Goal: Find contact information: Find contact information

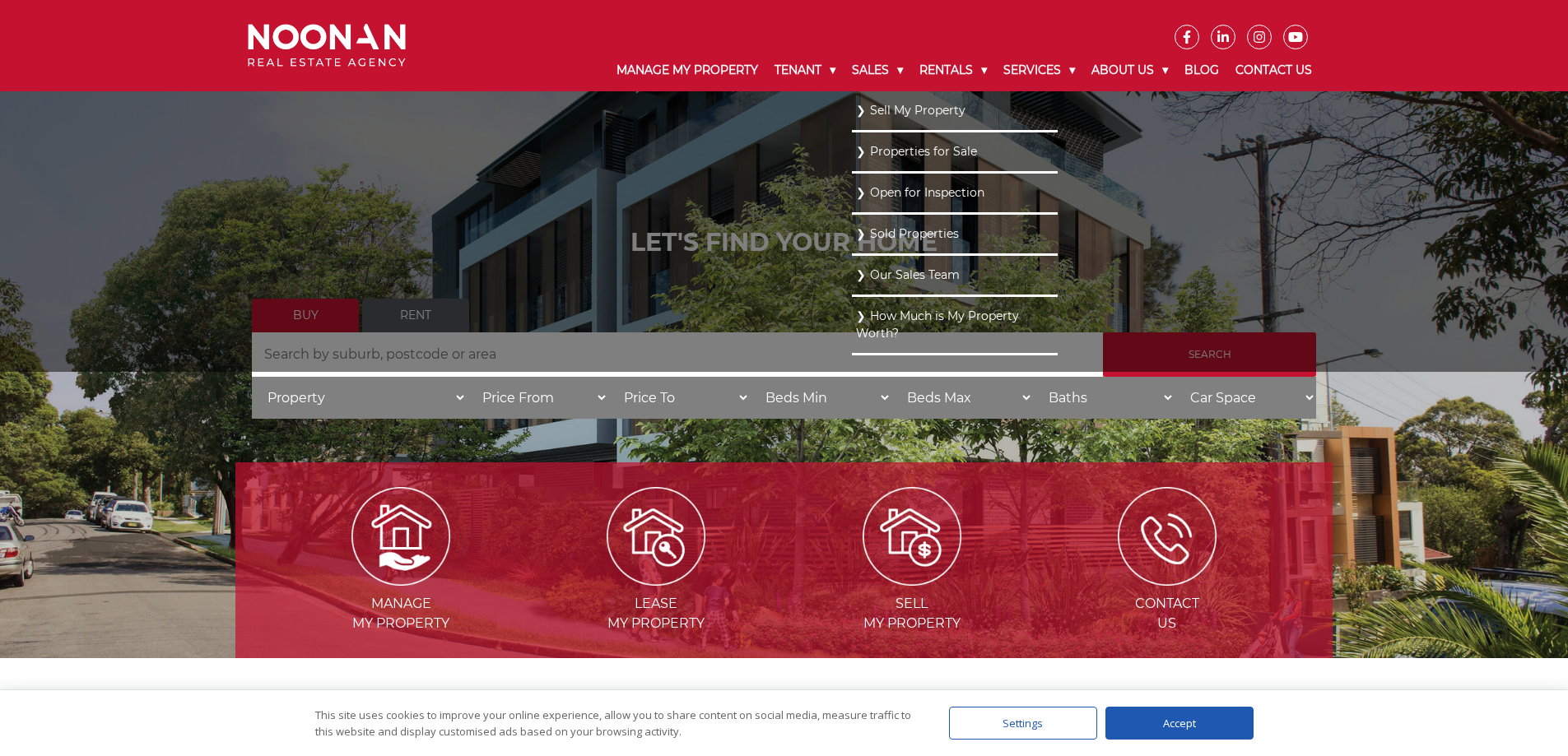
click at [870, 267] on link "Our Sales Team" at bounding box center [955, 275] width 198 height 22
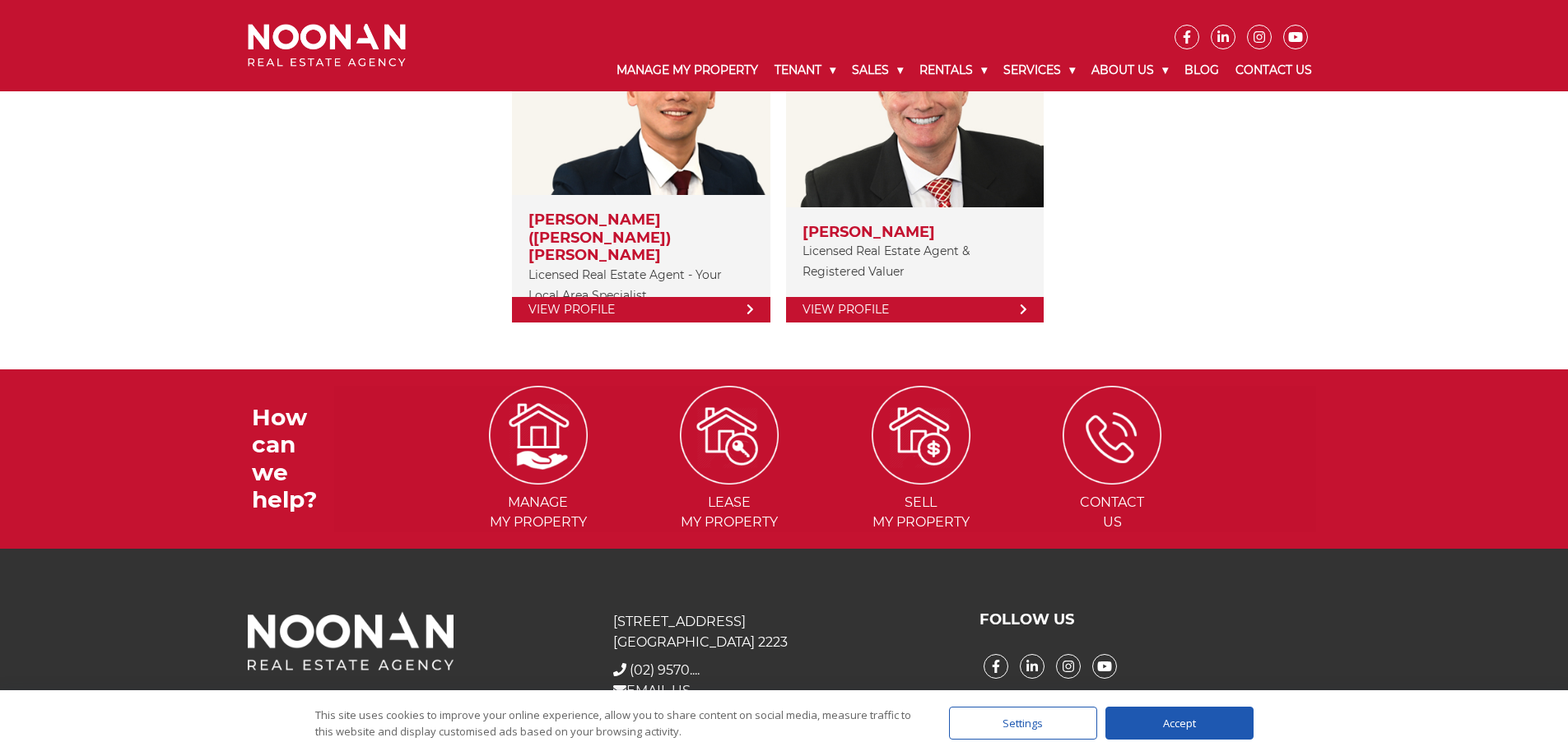
scroll to position [408, 0]
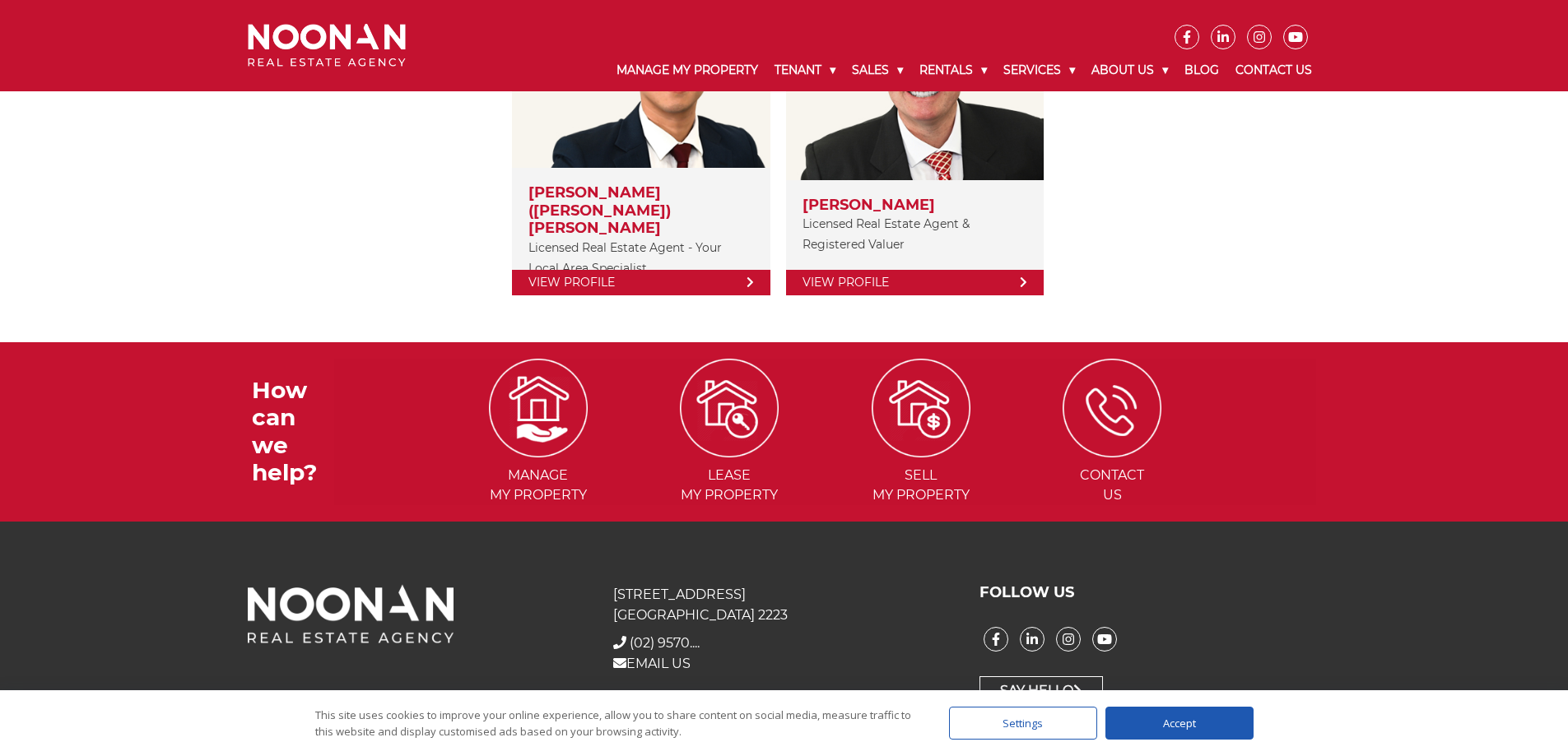
click at [1038, 734] on div "Settings" at bounding box center [1023, 722] width 148 height 33
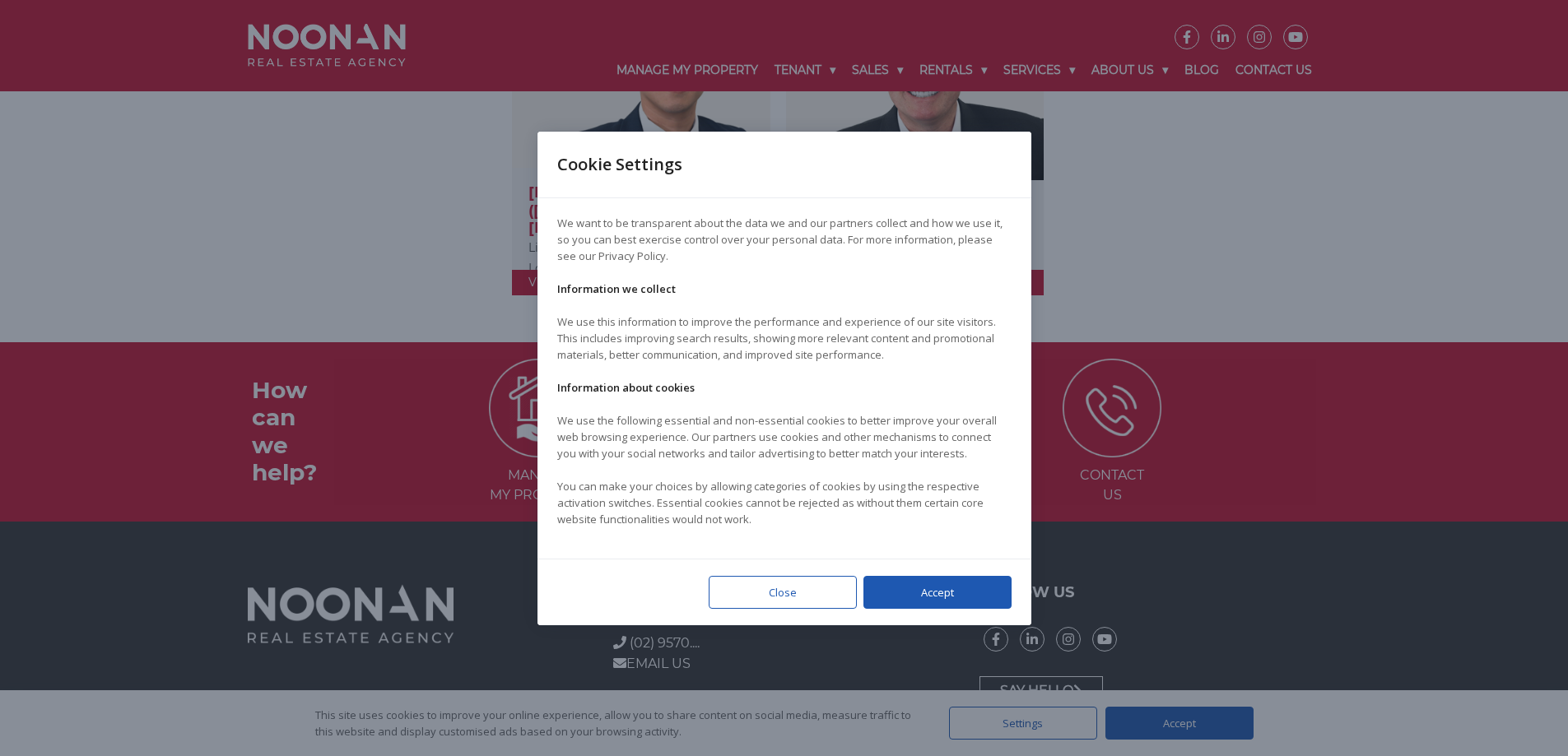
click at [797, 593] on div "Close" at bounding box center [782, 592] width 148 height 33
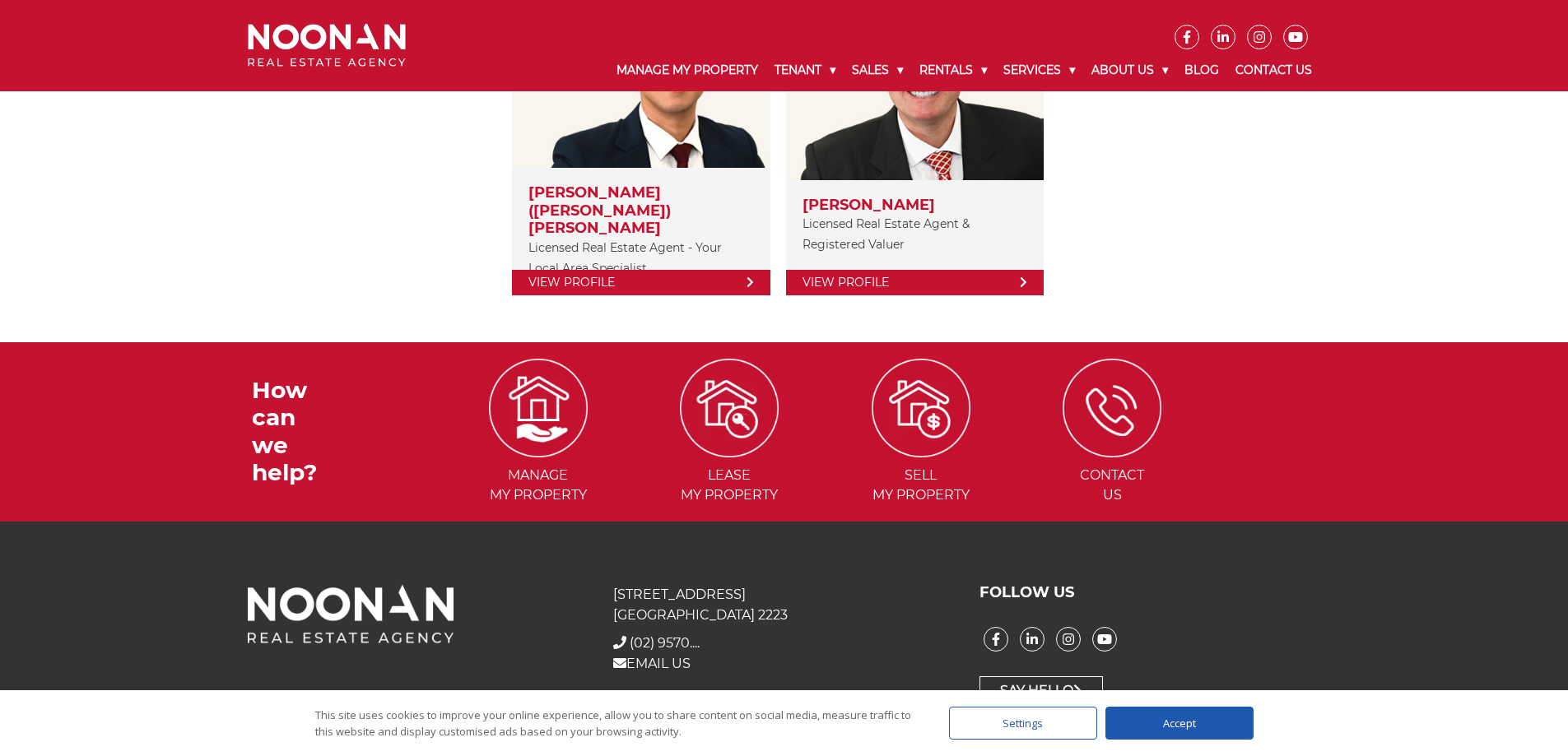
scroll to position [0, 0]
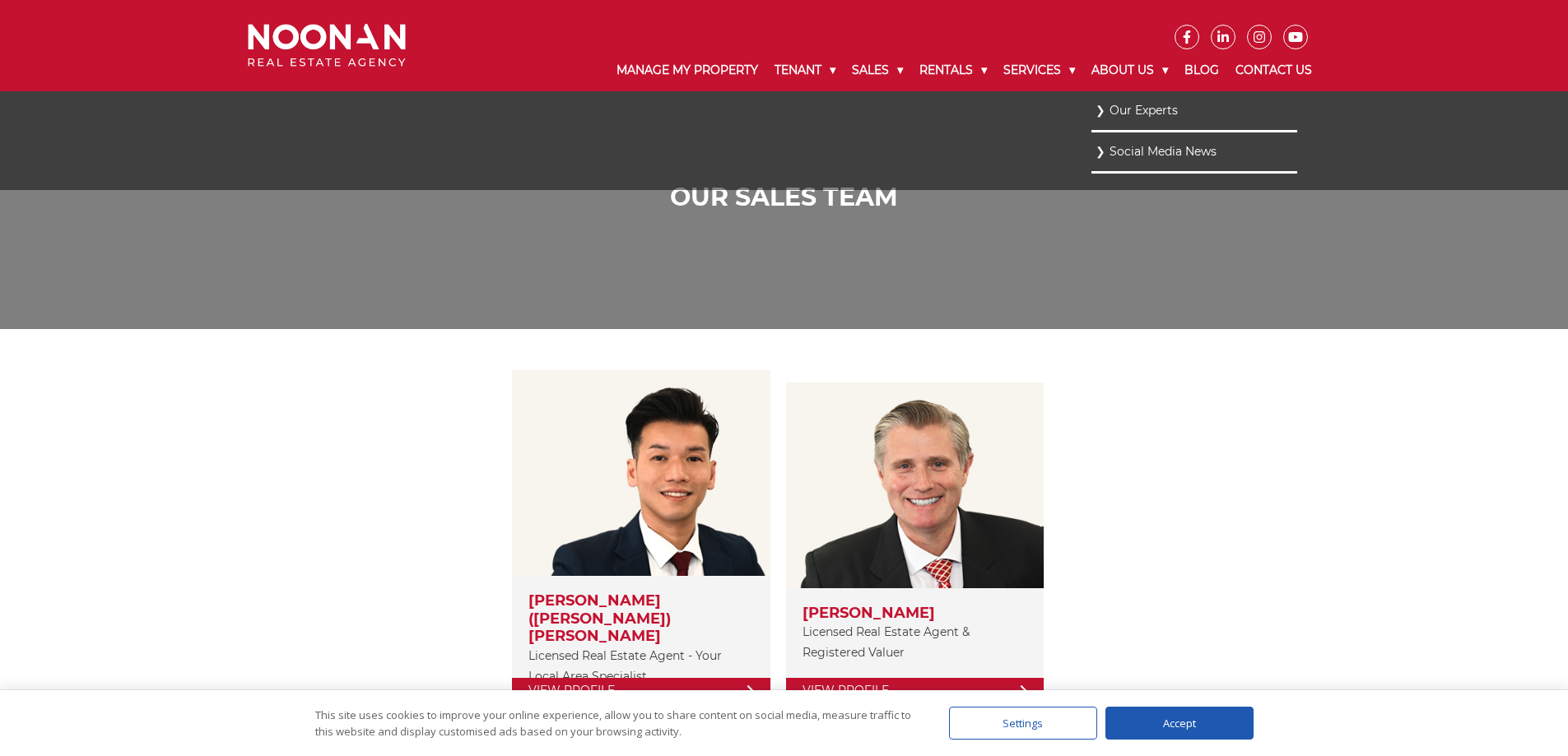
click at [1124, 101] on link "Our Experts" at bounding box center [1195, 111] width 198 height 22
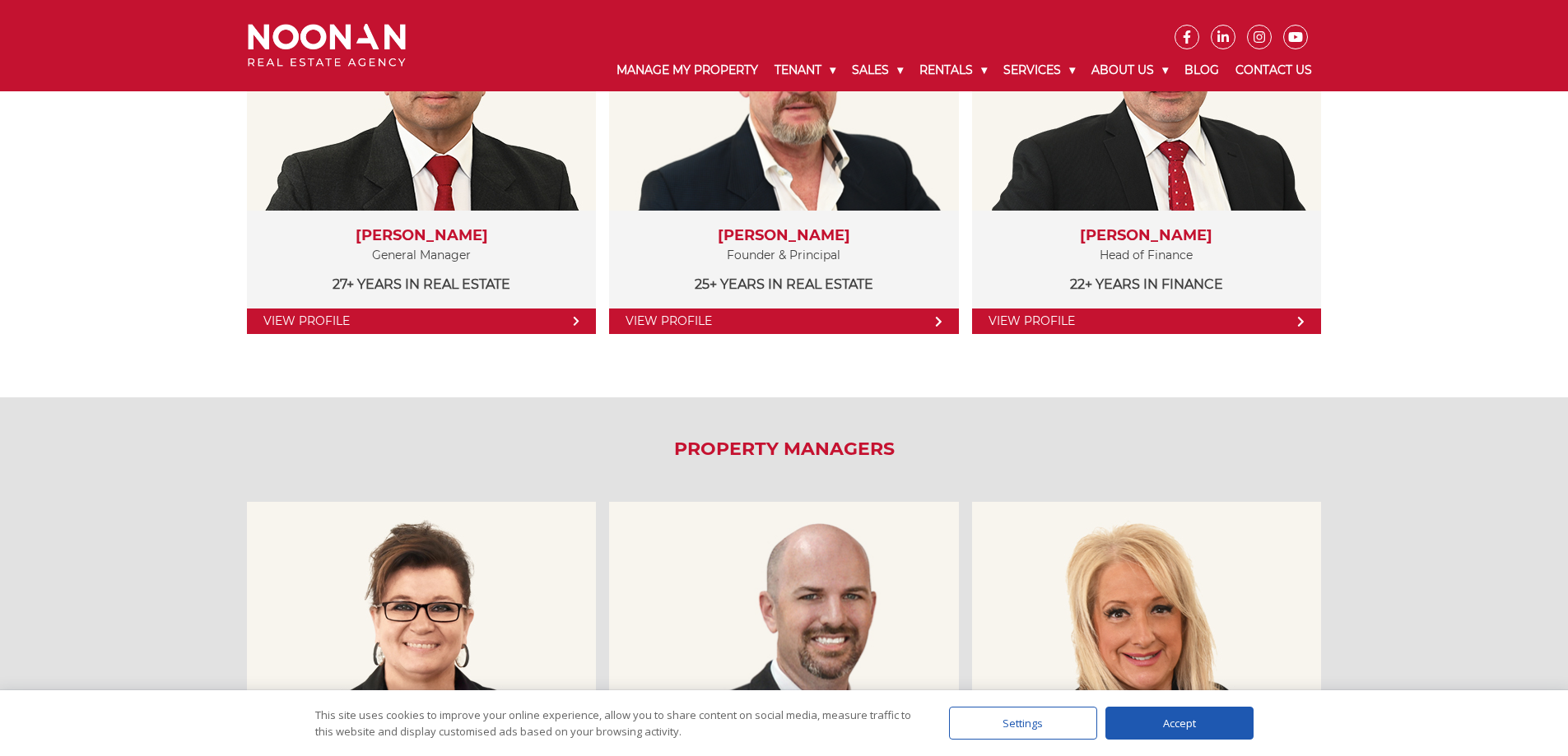
scroll to position [263, 0]
